Goal: Information Seeking & Learning: Learn about a topic

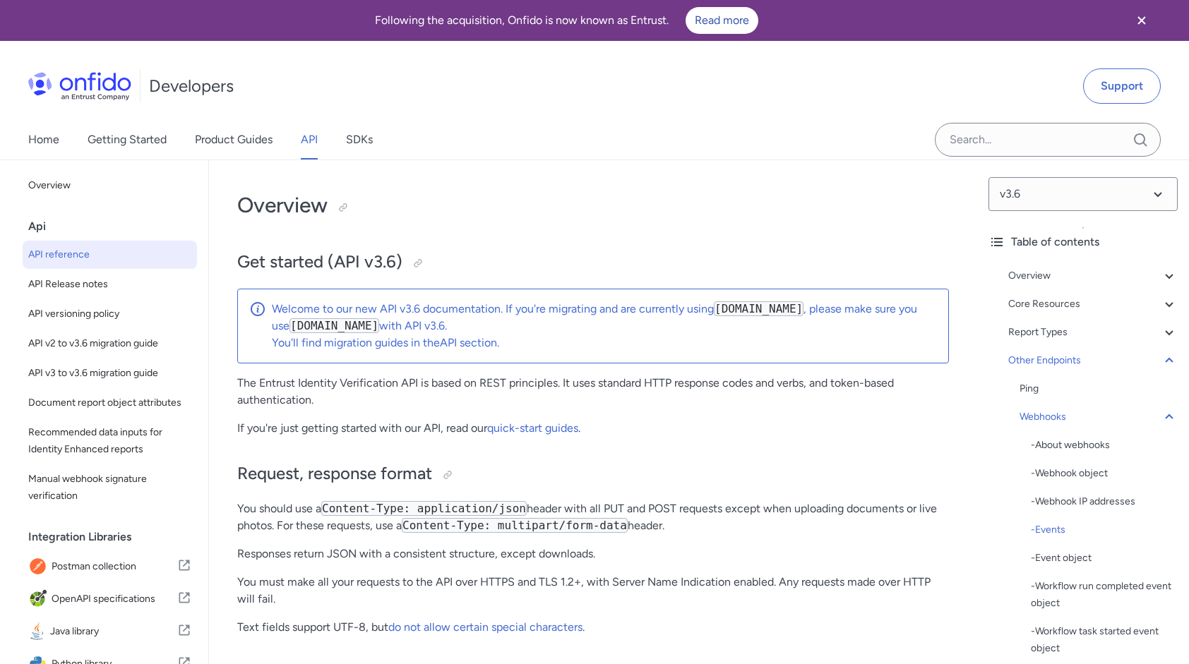
select select "language selector"
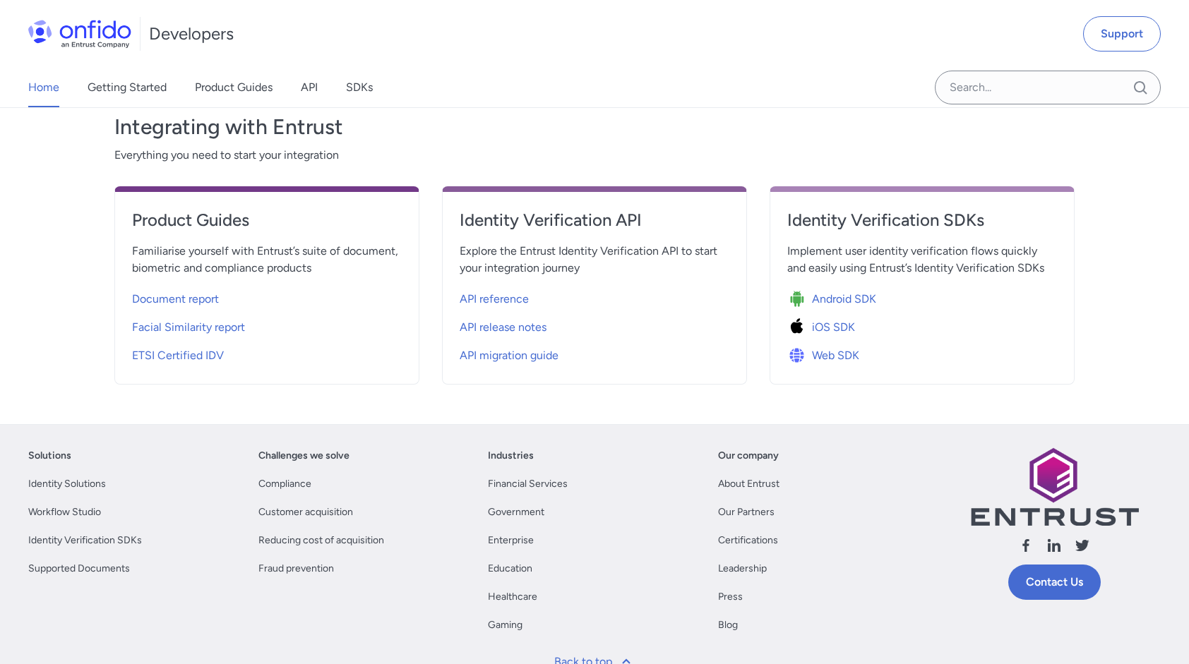
scroll to position [527, 0]
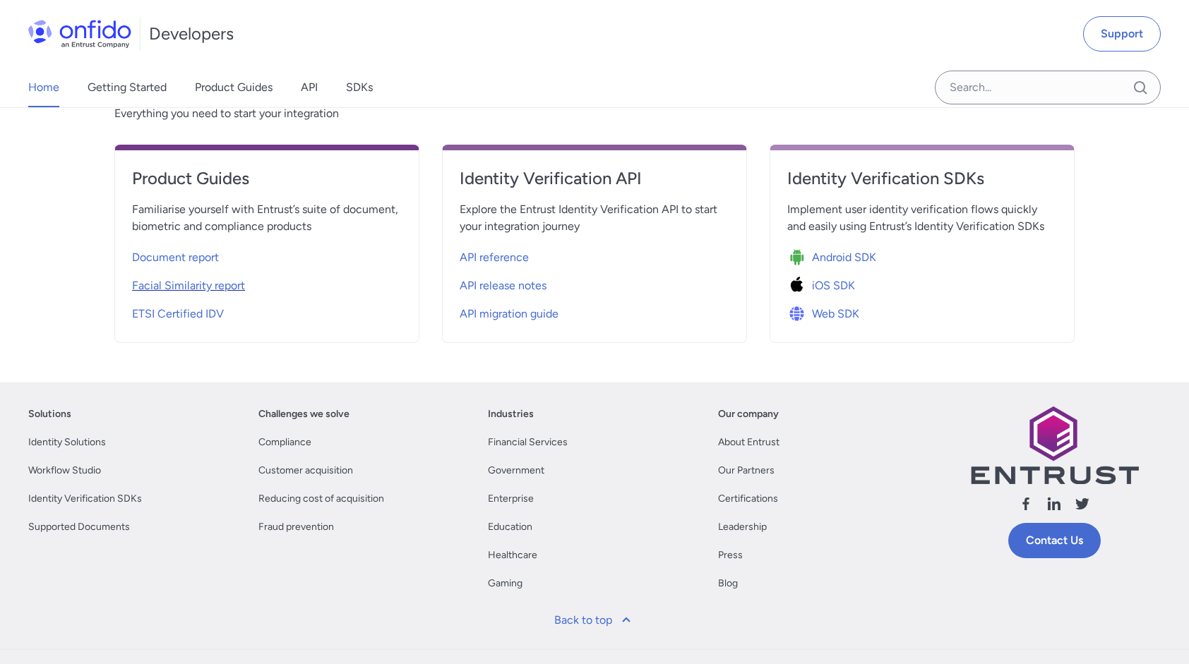
click at [195, 285] on span "Facial Similarity report" at bounding box center [188, 285] width 113 height 17
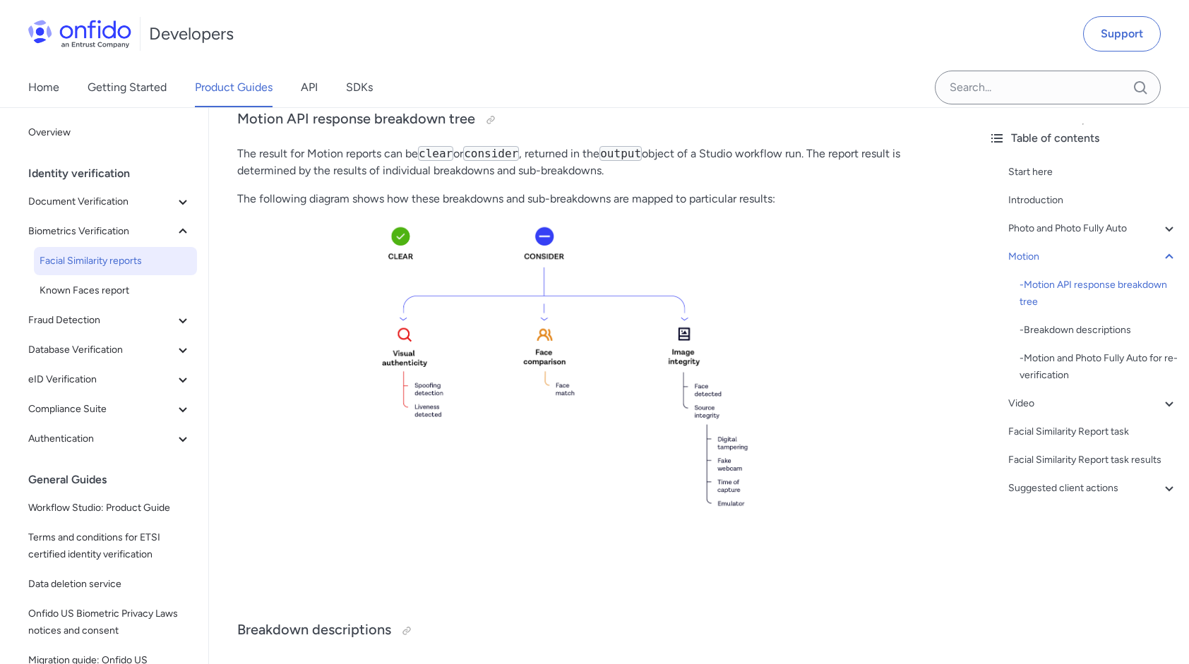
scroll to position [1815, 0]
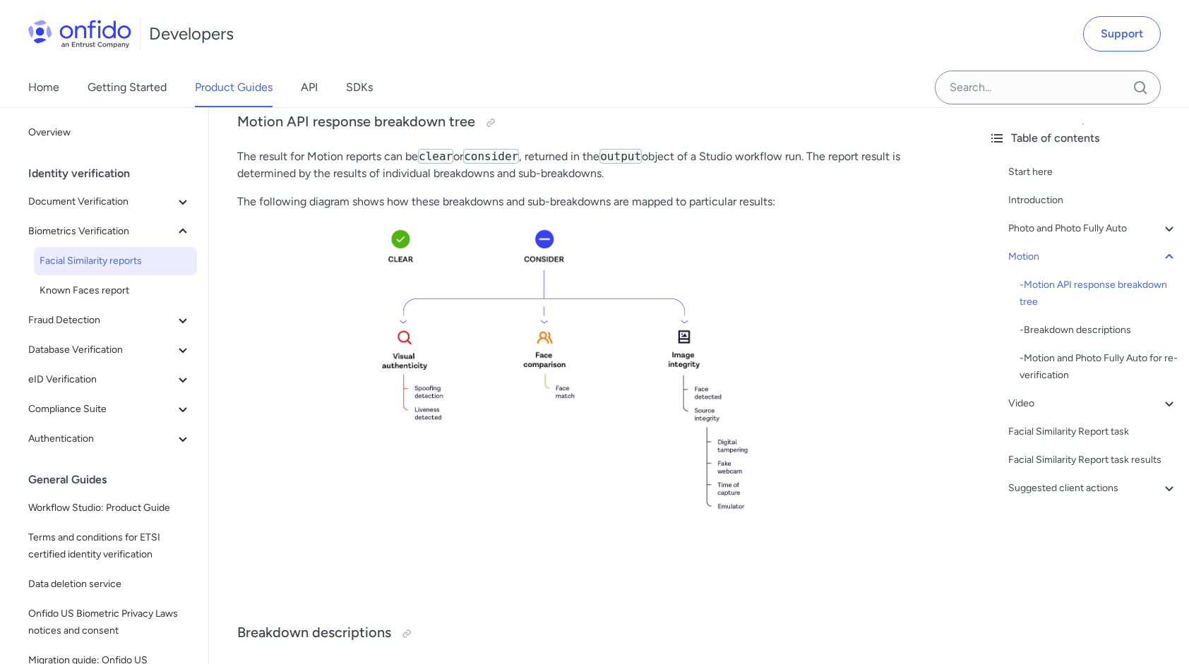
click at [376, 493] on img at bounding box center [592, 407] width 711 height 371
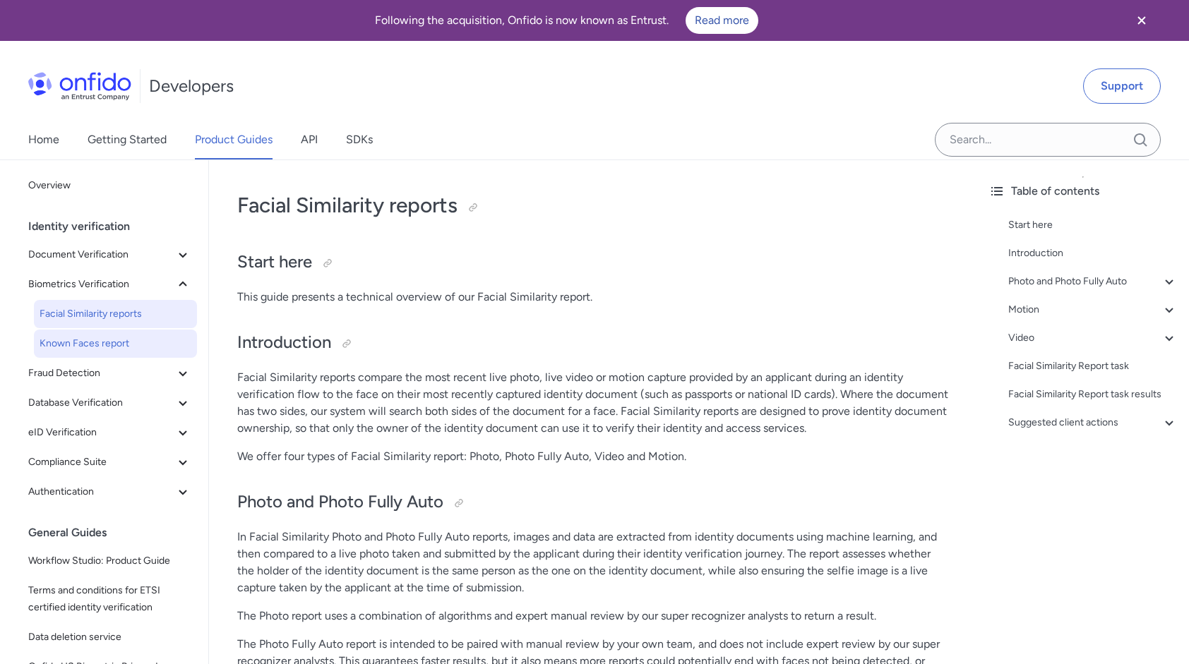
click at [99, 347] on span "Known Faces report" at bounding box center [116, 343] width 152 height 17
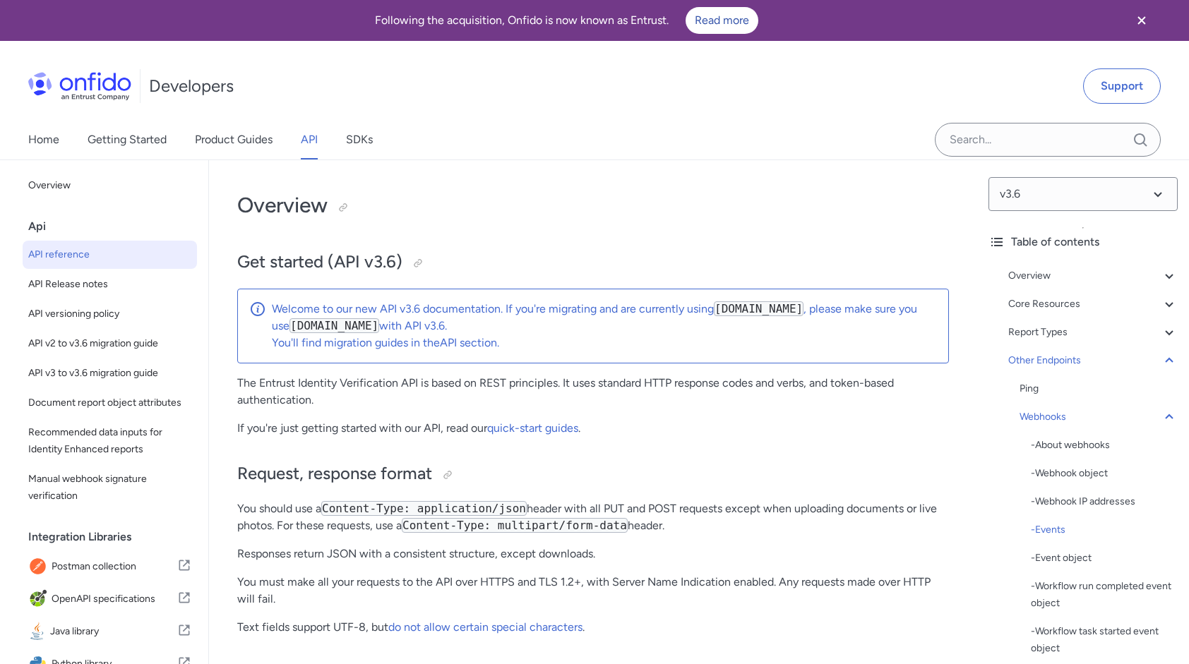
select select "language selector"
